Goal: Task Accomplishment & Management: Use online tool/utility

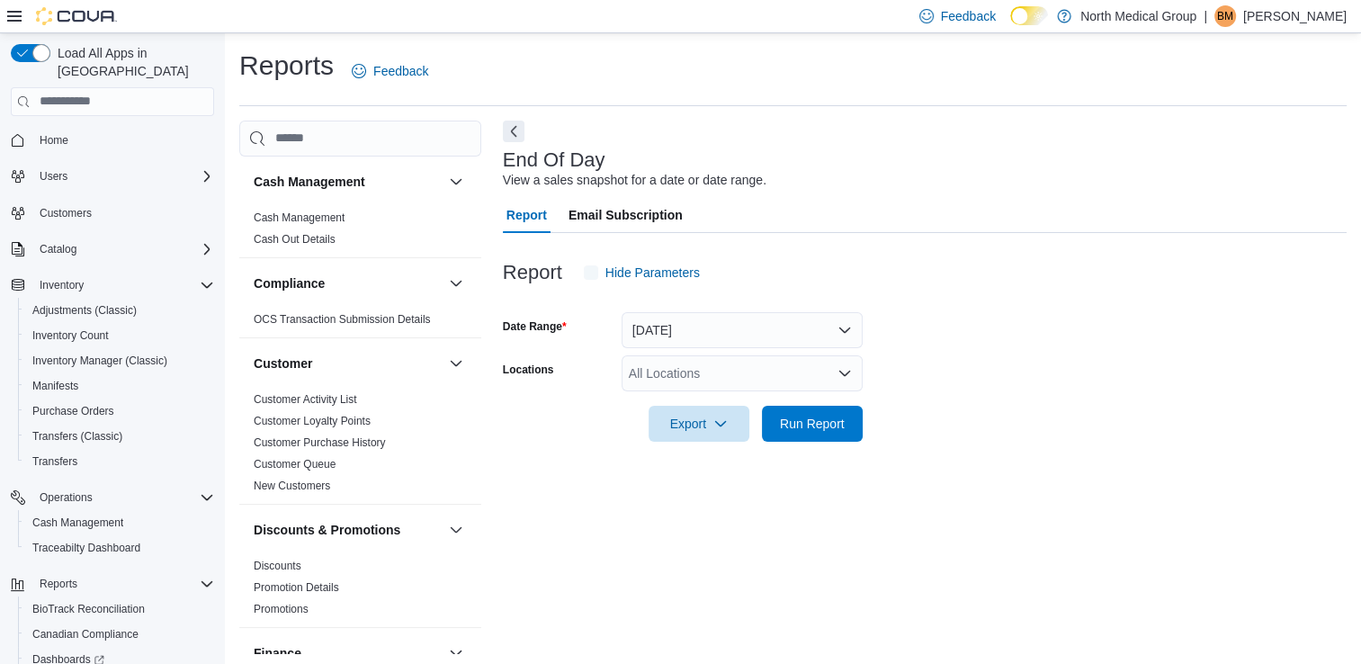
scroll to position [4, 0]
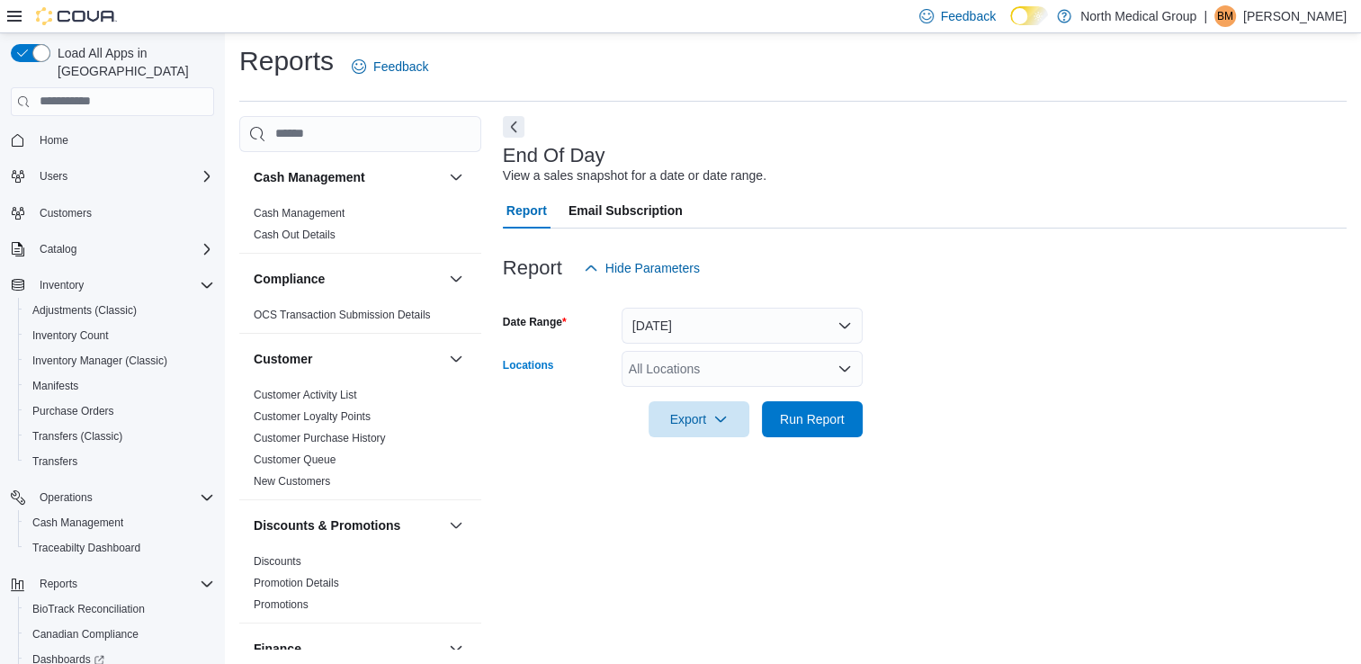
click at [772, 365] on div "All Locations" at bounding box center [741, 369] width 241 height 36
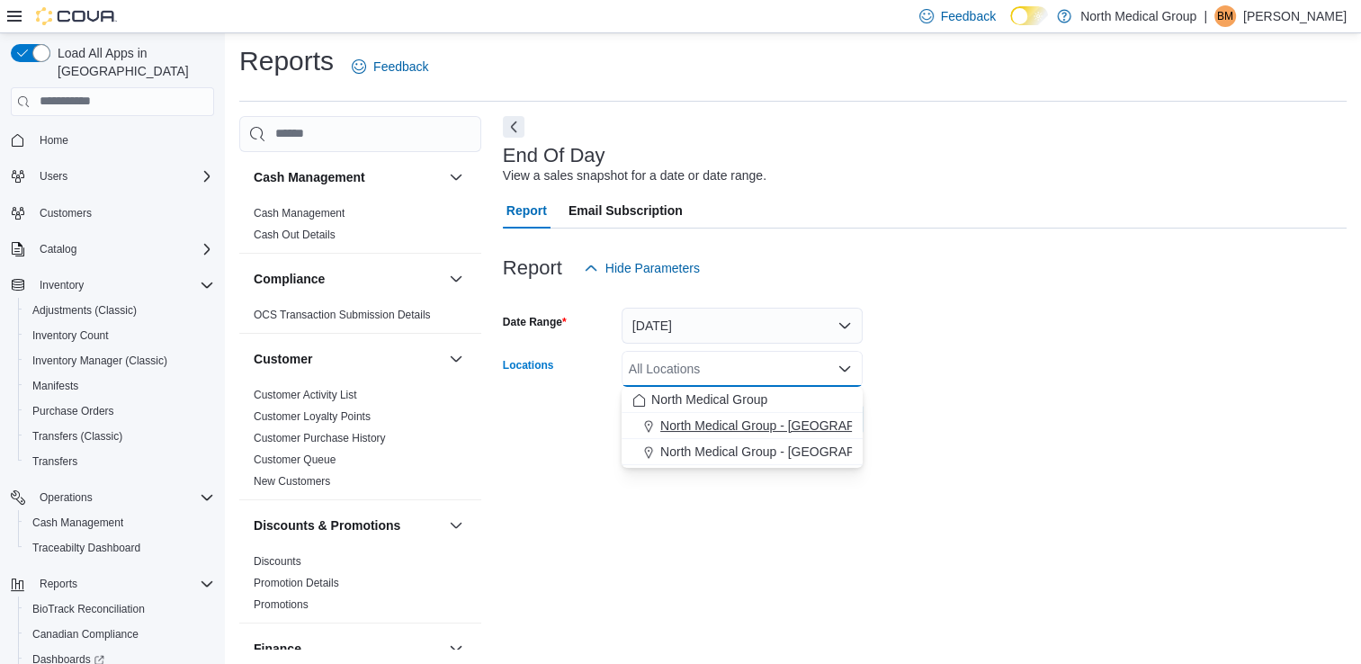
click at [703, 433] on span "North Medical Group - [GEOGRAPHIC_DATA]" at bounding box center [789, 425] width 258 height 18
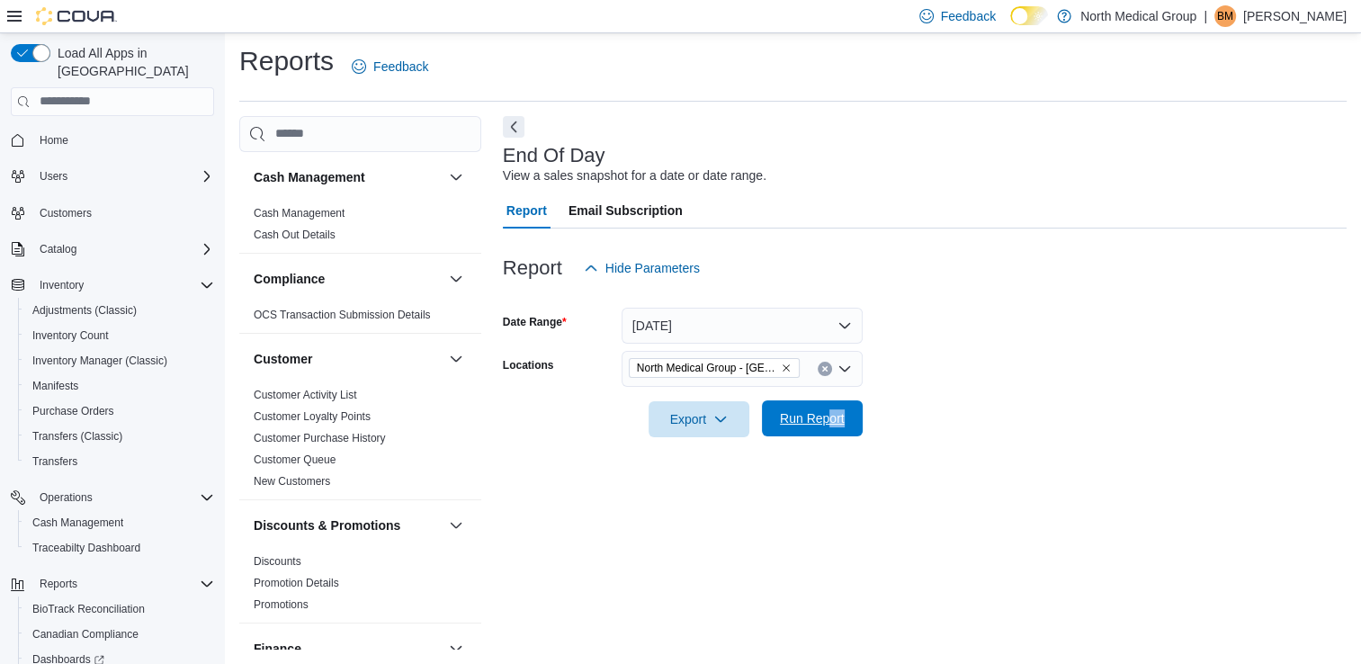
drag, startPoint x: 727, startPoint y: 505, endPoint x: 828, endPoint y: 411, distance: 138.0
click at [828, 411] on div "End Of Day View a sales snapshot for a date or date range. Report Email Subscri…" at bounding box center [924, 383] width 843 height 534
click at [828, 411] on span "Run Report" at bounding box center [812, 418] width 65 height 18
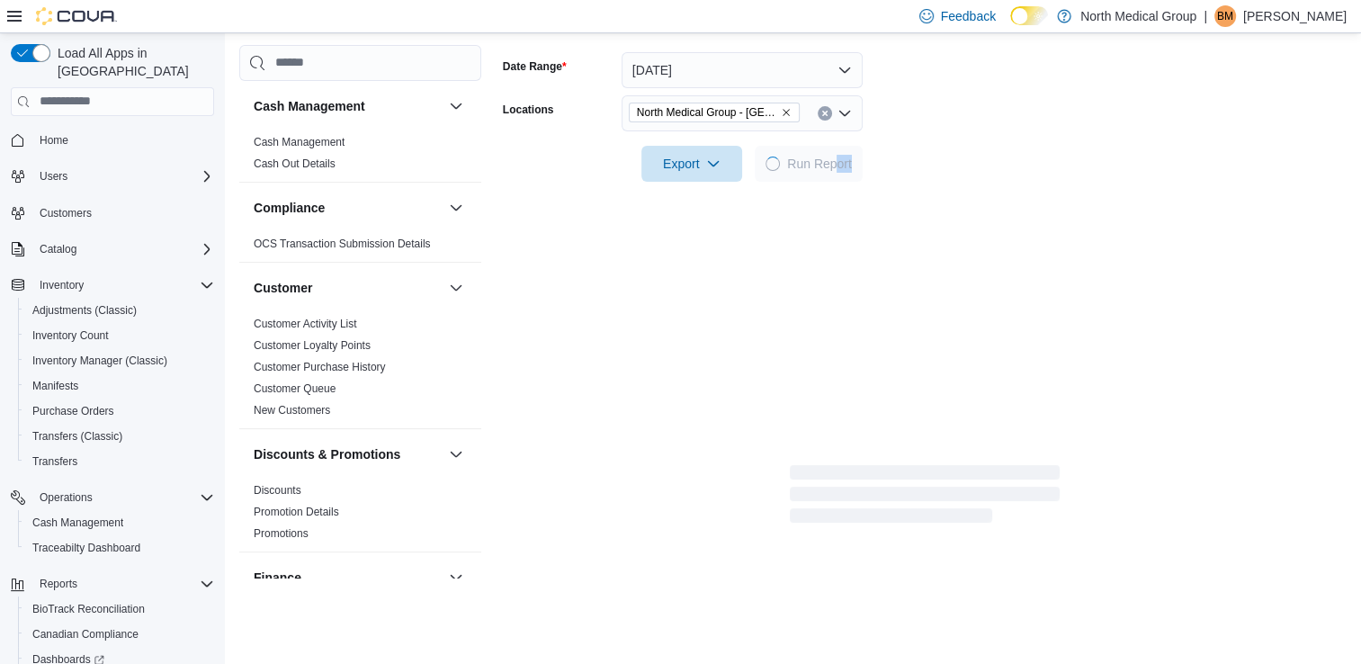
scroll to position [266, 0]
